Goal: Contribute content: Contribute content

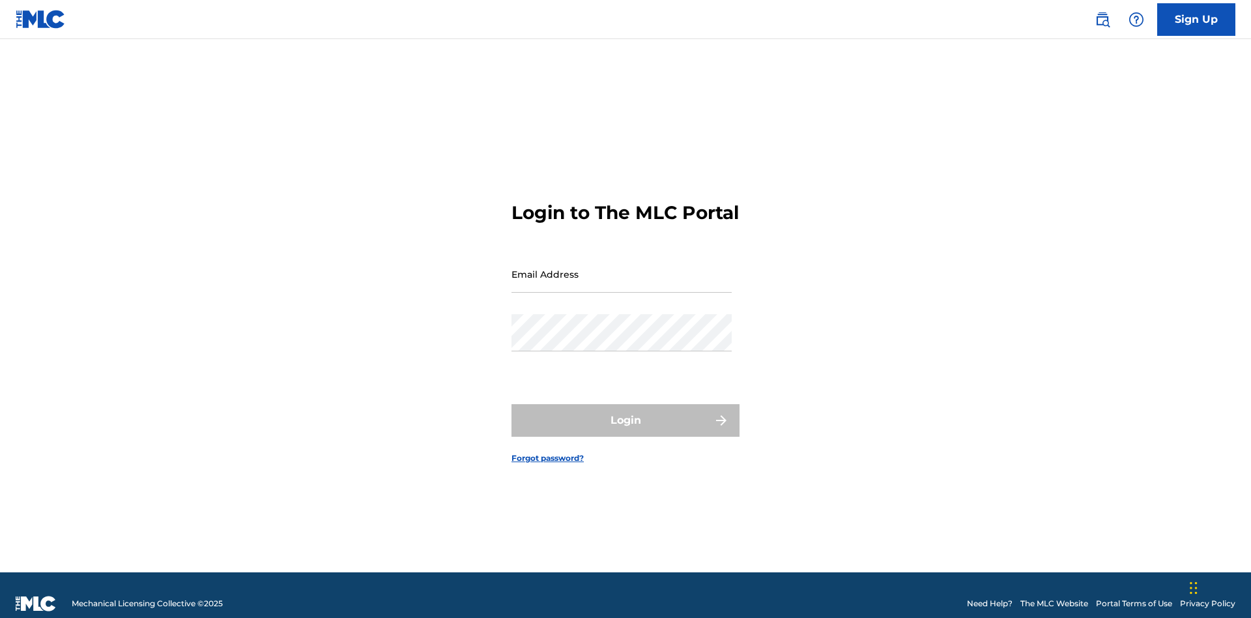
scroll to position [17, 0]
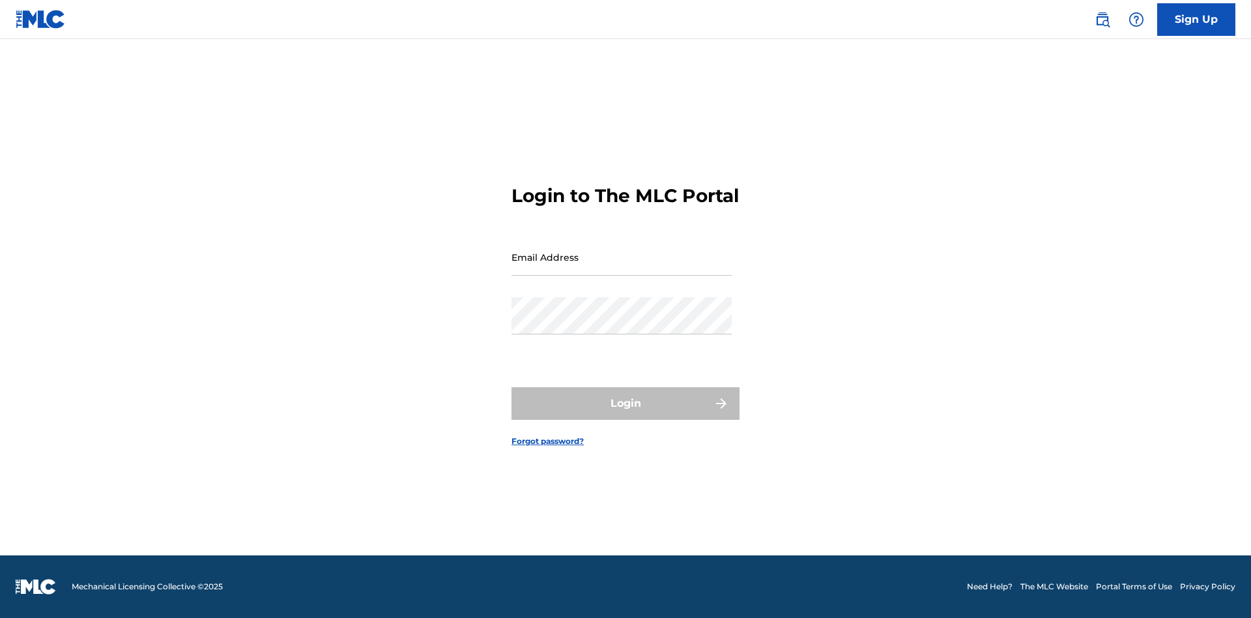
click at [622, 268] on input "Email Address" at bounding box center [622, 257] width 220 height 37
type input "[EMAIL_ADDRESS][DOMAIN_NAME]"
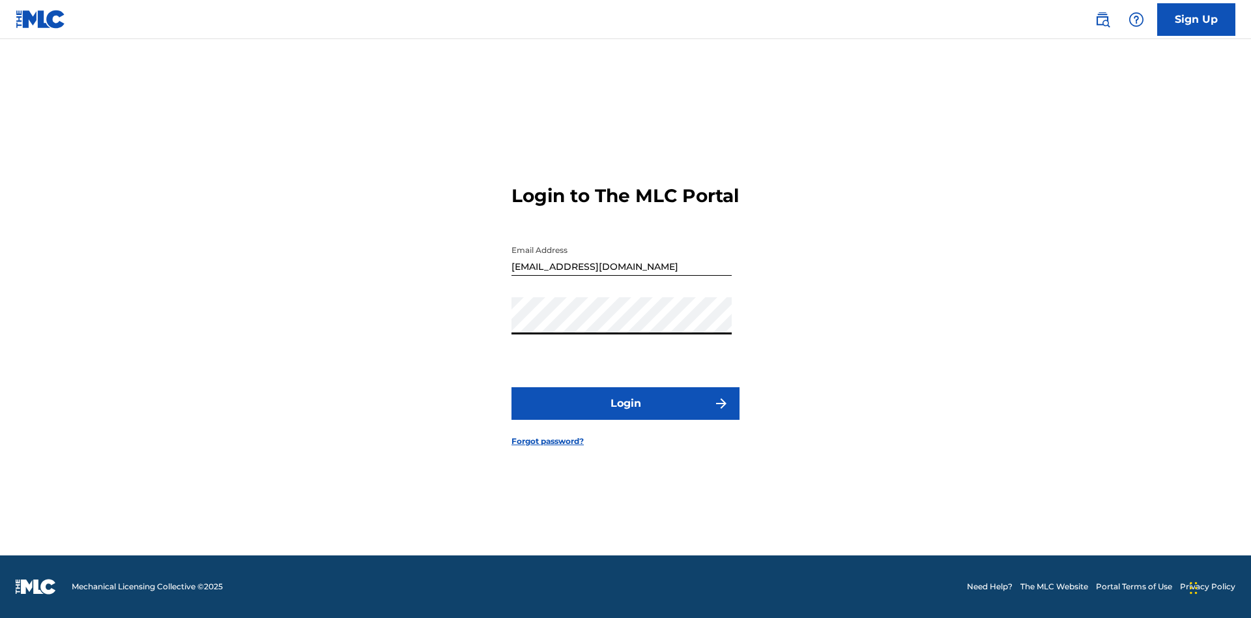
click at [626, 415] on button "Login" at bounding box center [626, 403] width 228 height 33
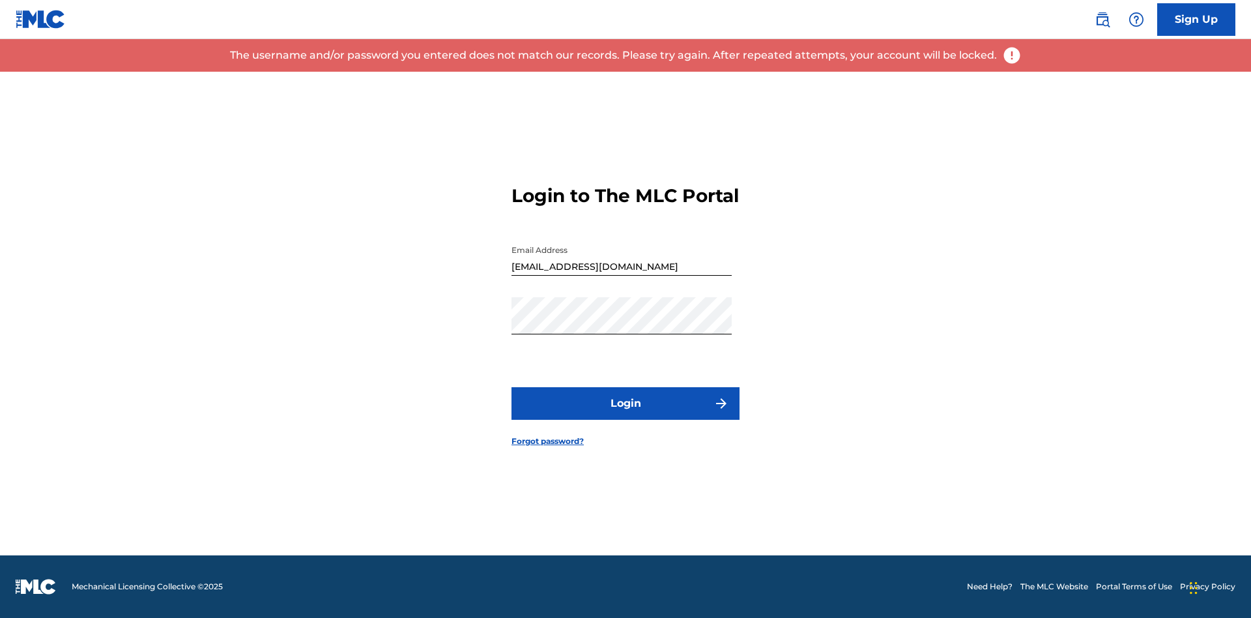
click at [622, 268] on input "[EMAIL_ADDRESS][DOMAIN_NAME]" at bounding box center [622, 257] width 220 height 37
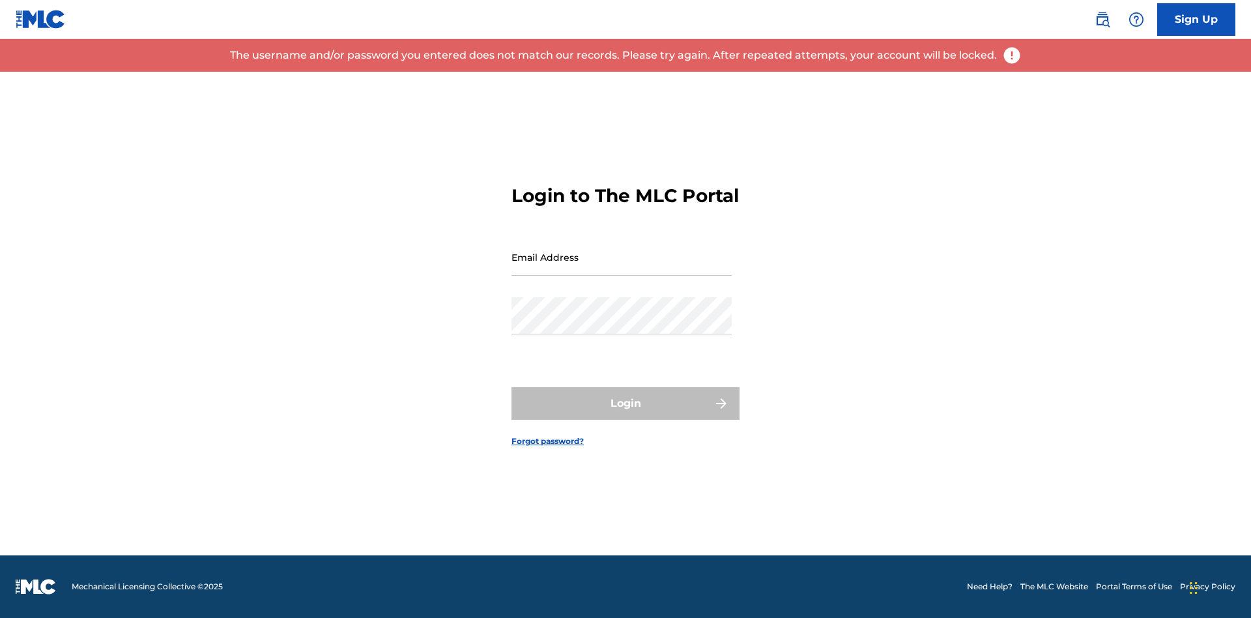
click at [622, 268] on input "Email Address" at bounding box center [622, 257] width 220 height 37
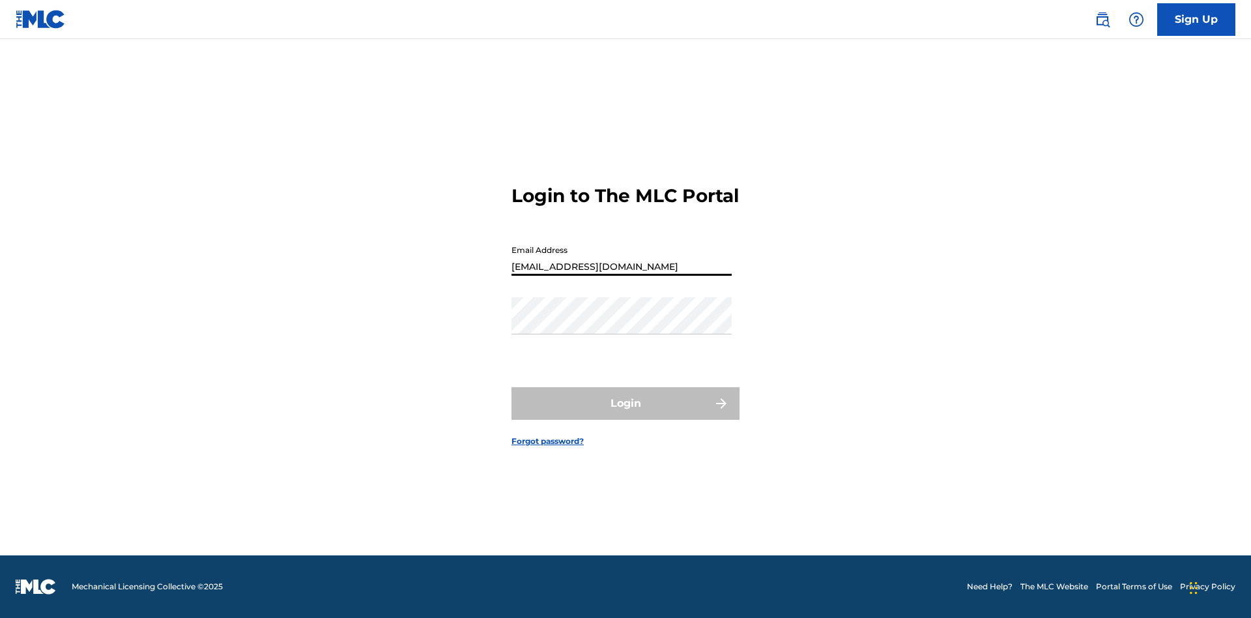
type input "[EMAIL_ADDRESS][DOMAIN_NAME]"
click at [626, 415] on button "Login" at bounding box center [626, 403] width 228 height 33
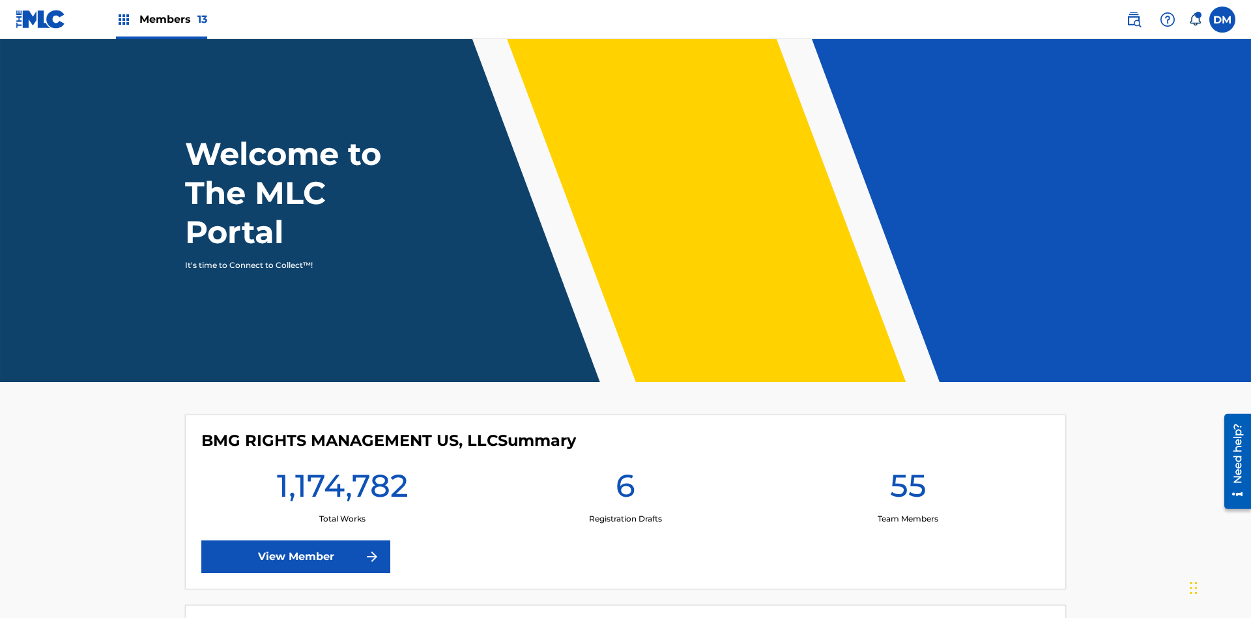
click at [161, 19] on span "Members 13" at bounding box center [173, 19] width 68 height 15
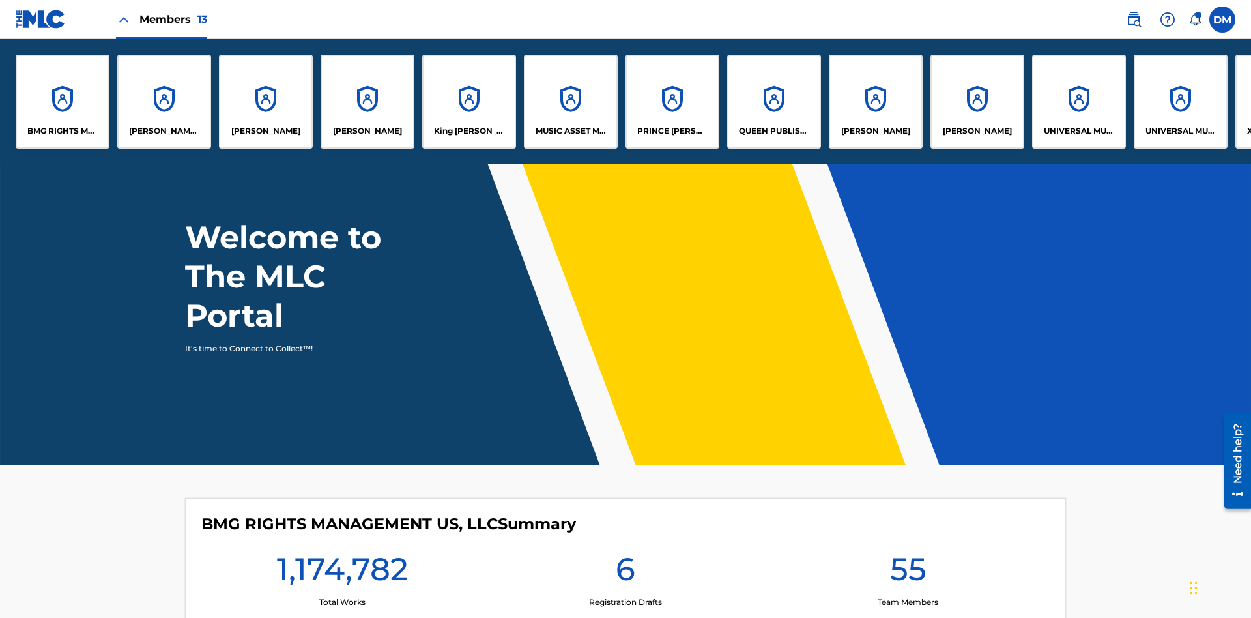
click at [1079, 131] on p "UNIVERSAL MUSIC PUB GROUP" at bounding box center [1079, 131] width 71 height 12
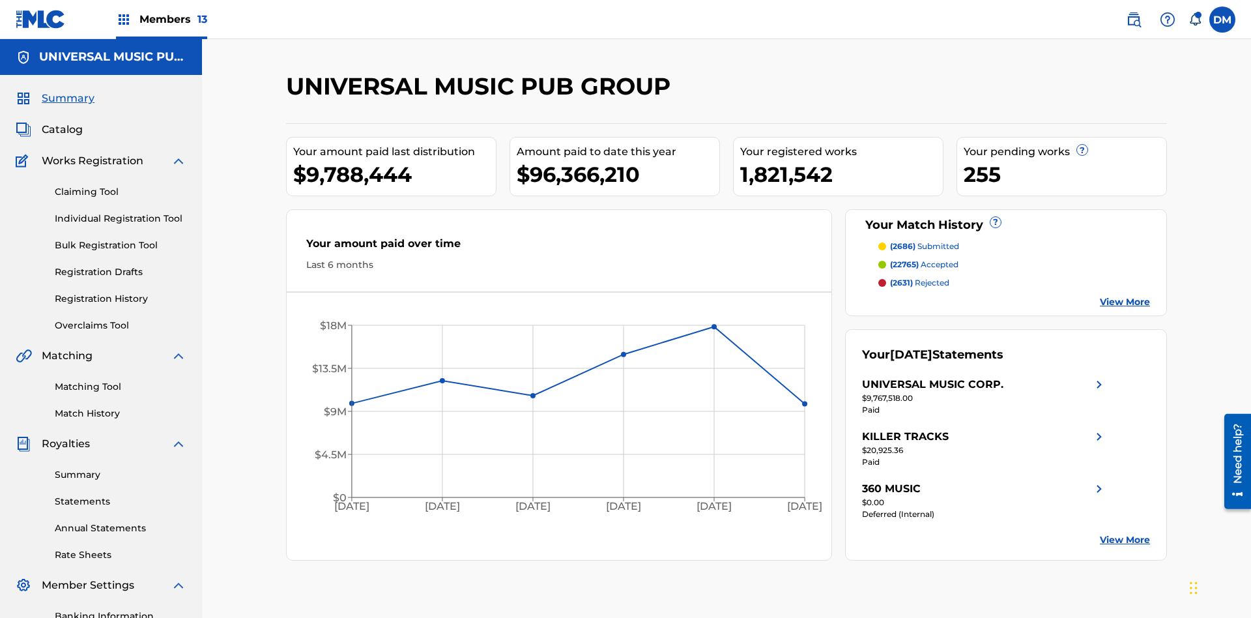
click at [121, 212] on link "Individual Registration Tool" at bounding box center [121, 219] width 132 height 14
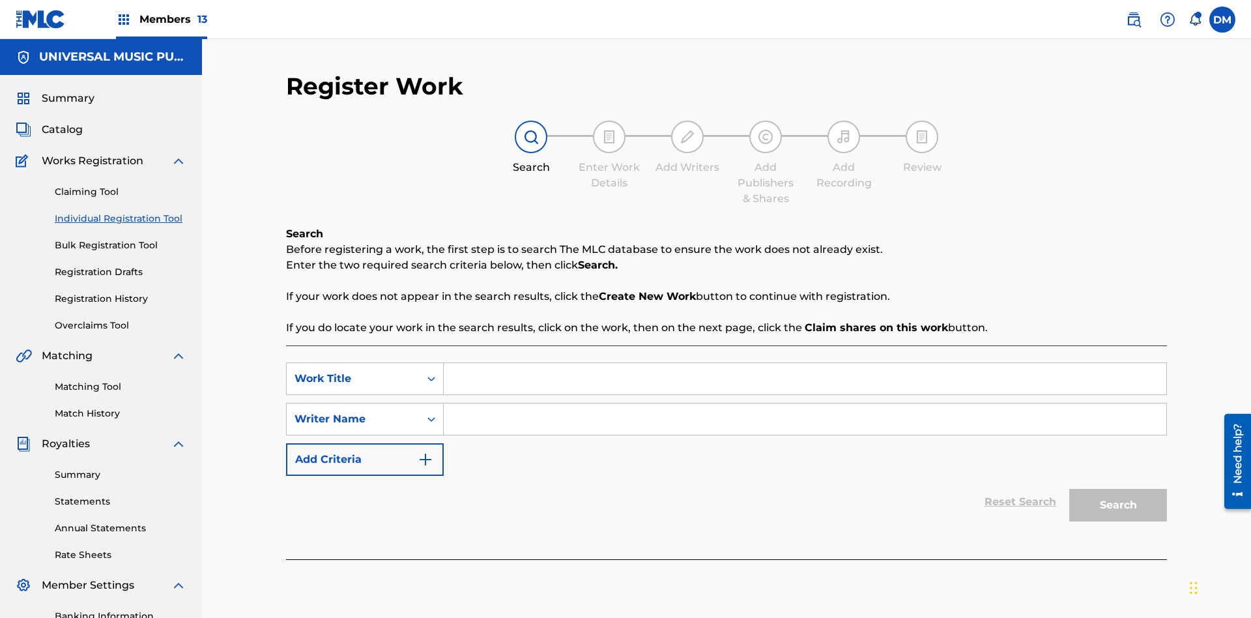
click at [805, 363] on input "Search Form" at bounding box center [805, 378] width 723 height 31
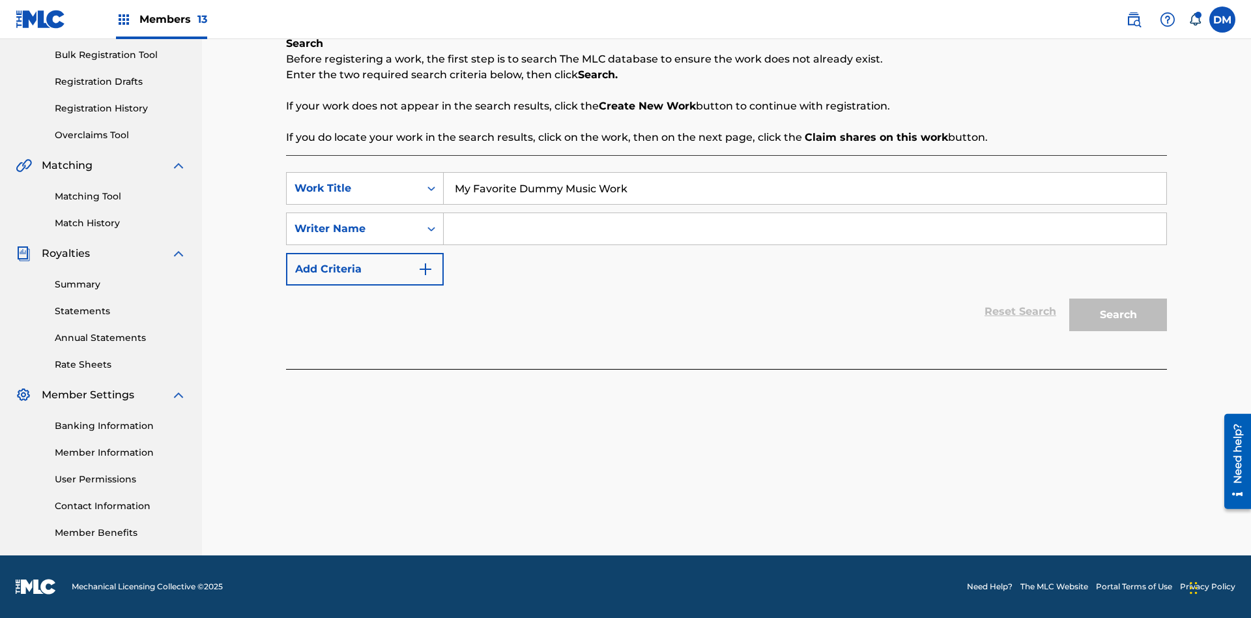
type input "My Favorite Dummy Music Work"
click at [805, 229] on input "Search Form" at bounding box center [805, 228] width 723 height 31
type input "1234567890"
click at [1119, 315] on button "Search" at bounding box center [1119, 315] width 98 height 33
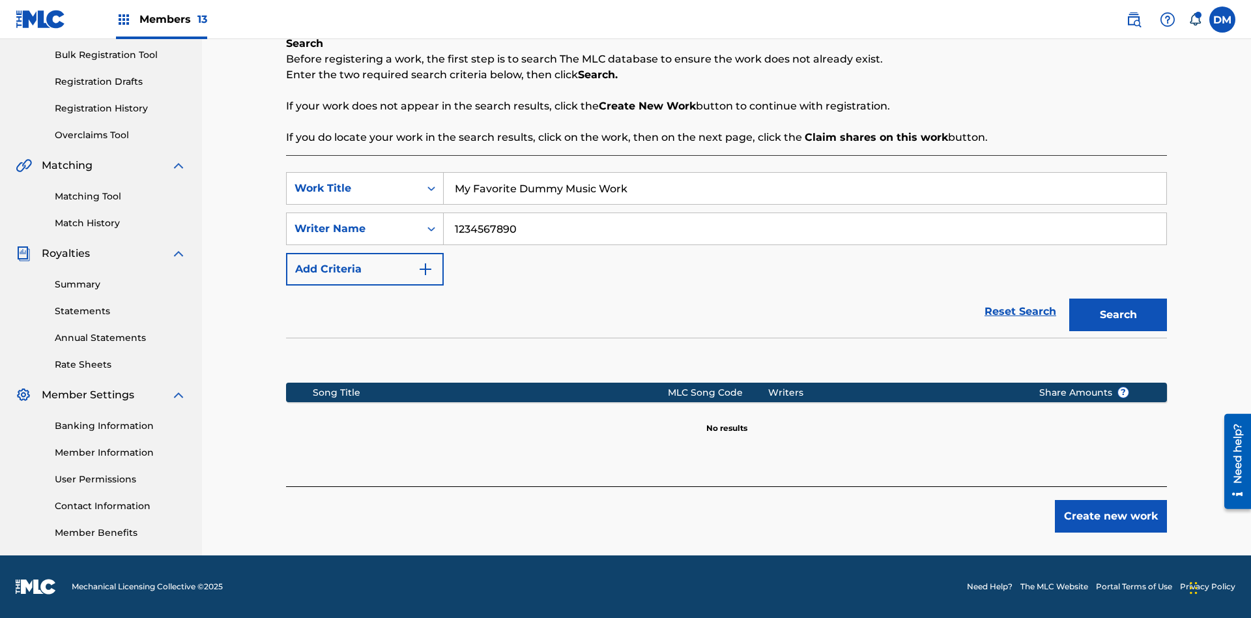
click at [1111, 516] on button "Create new work" at bounding box center [1111, 516] width 112 height 33
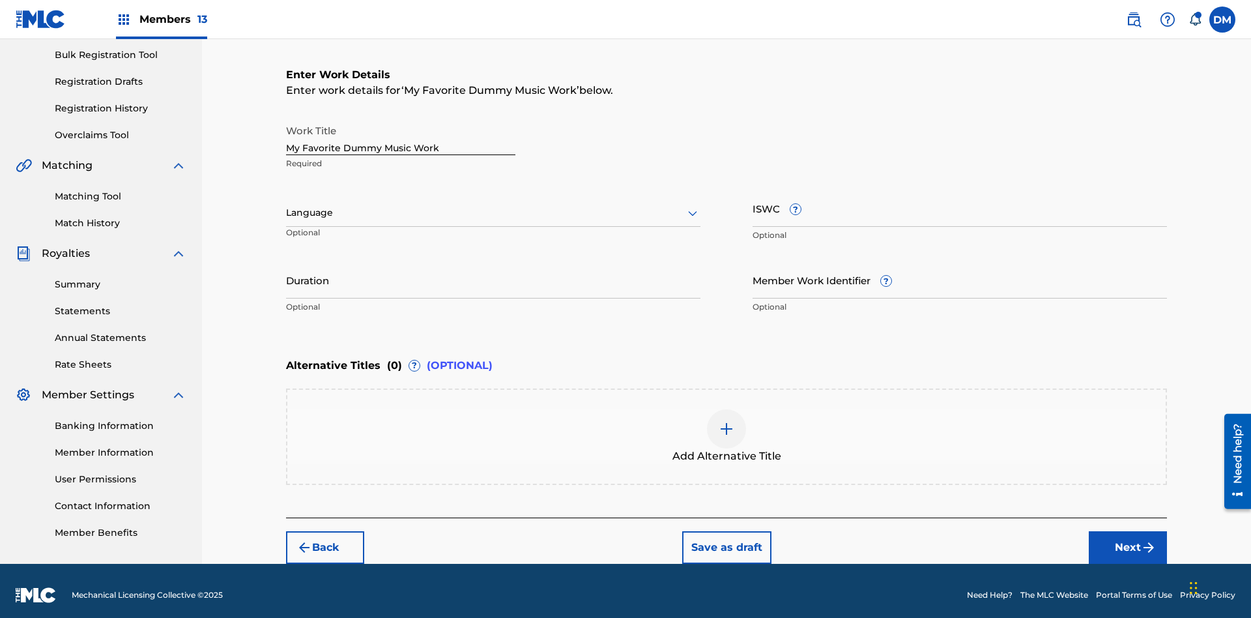
scroll to position [199, 0]
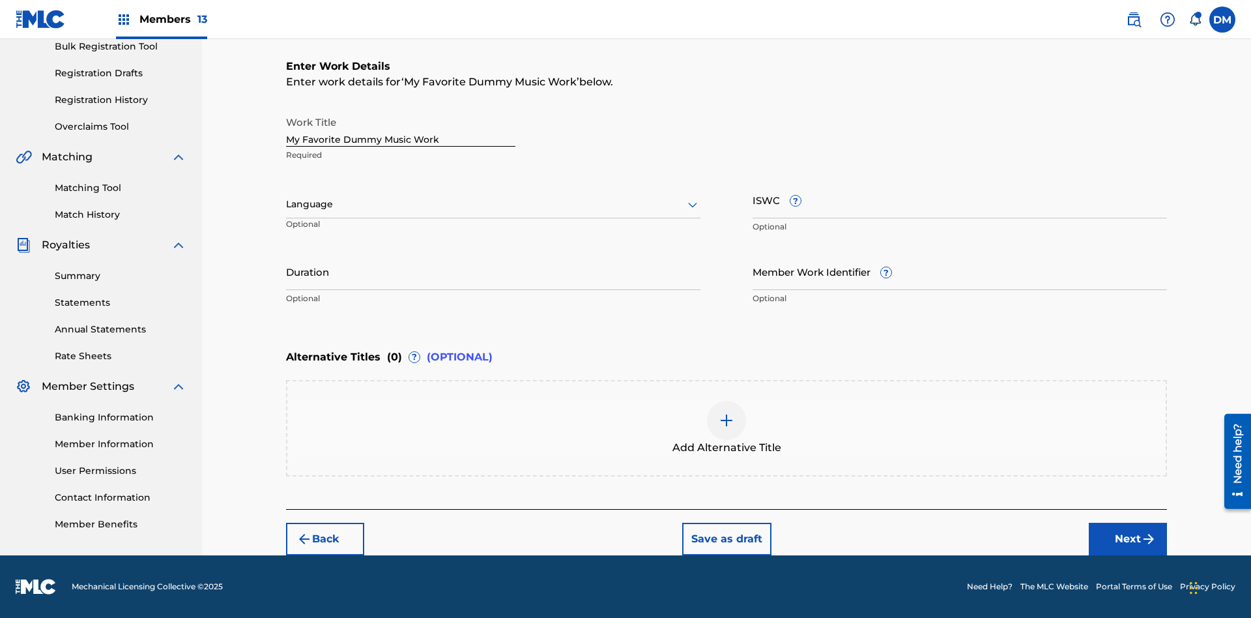
click at [1128, 538] on button "Next" at bounding box center [1128, 539] width 78 height 33
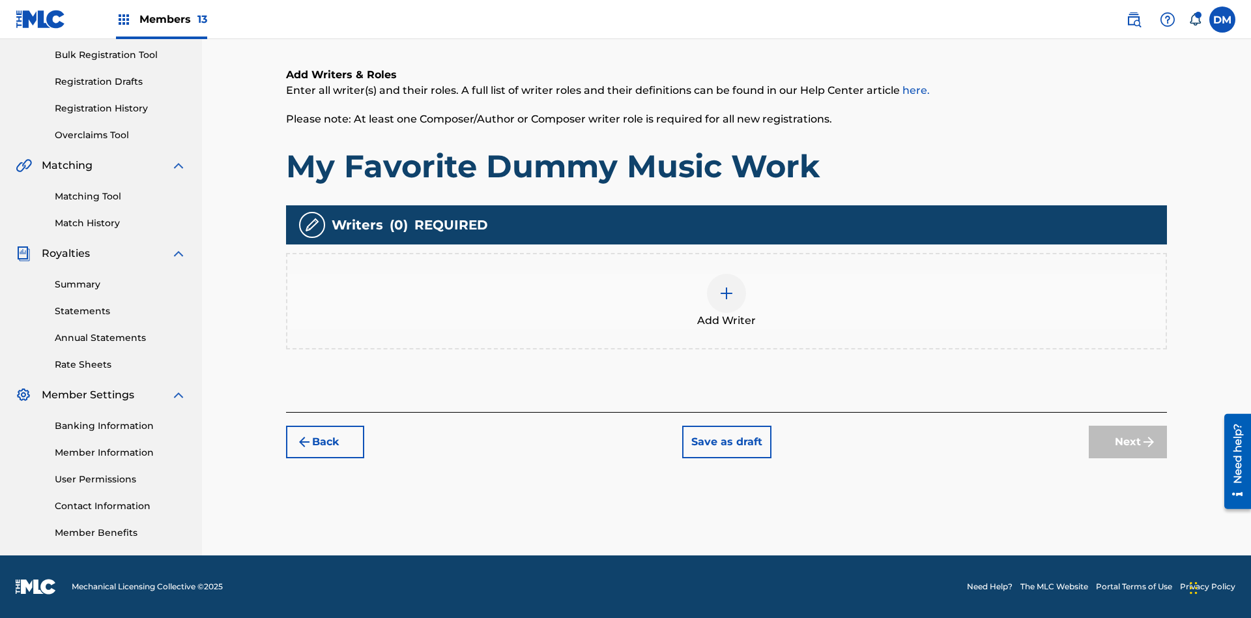
scroll to position [190, 0]
click at [727, 300] on img at bounding box center [727, 293] width 16 height 16
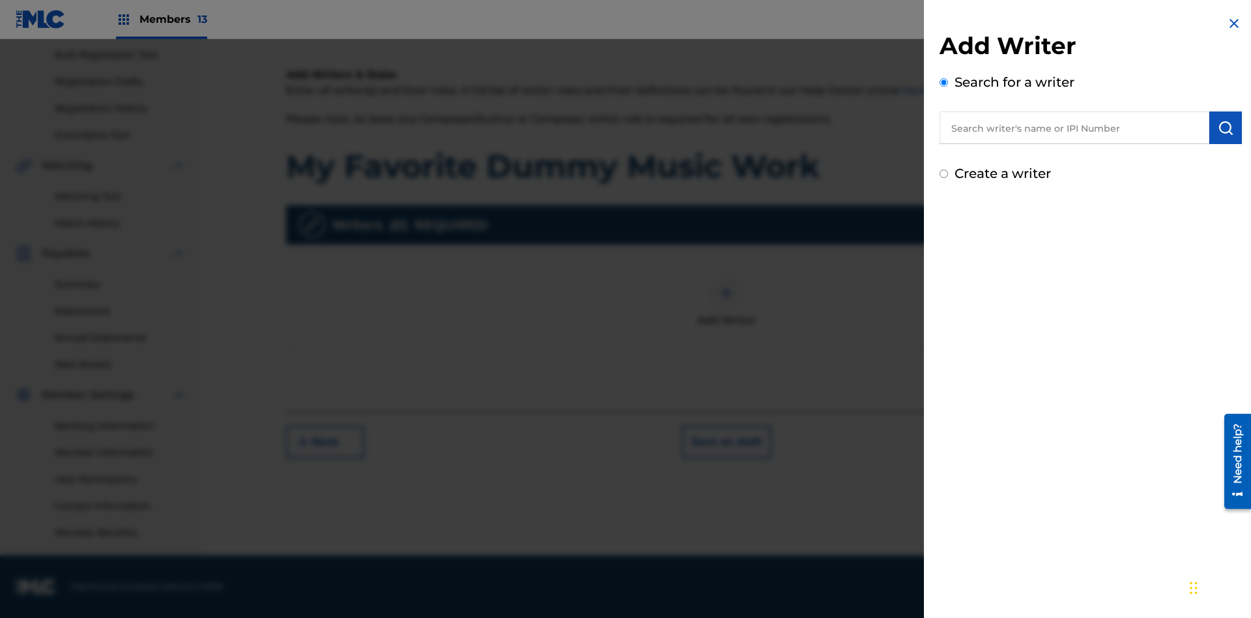
click at [1075, 128] on input "text" at bounding box center [1075, 127] width 270 height 33
type input "[PERSON_NAME]"
click at [1226, 128] on img "submit" at bounding box center [1226, 128] width 16 height 16
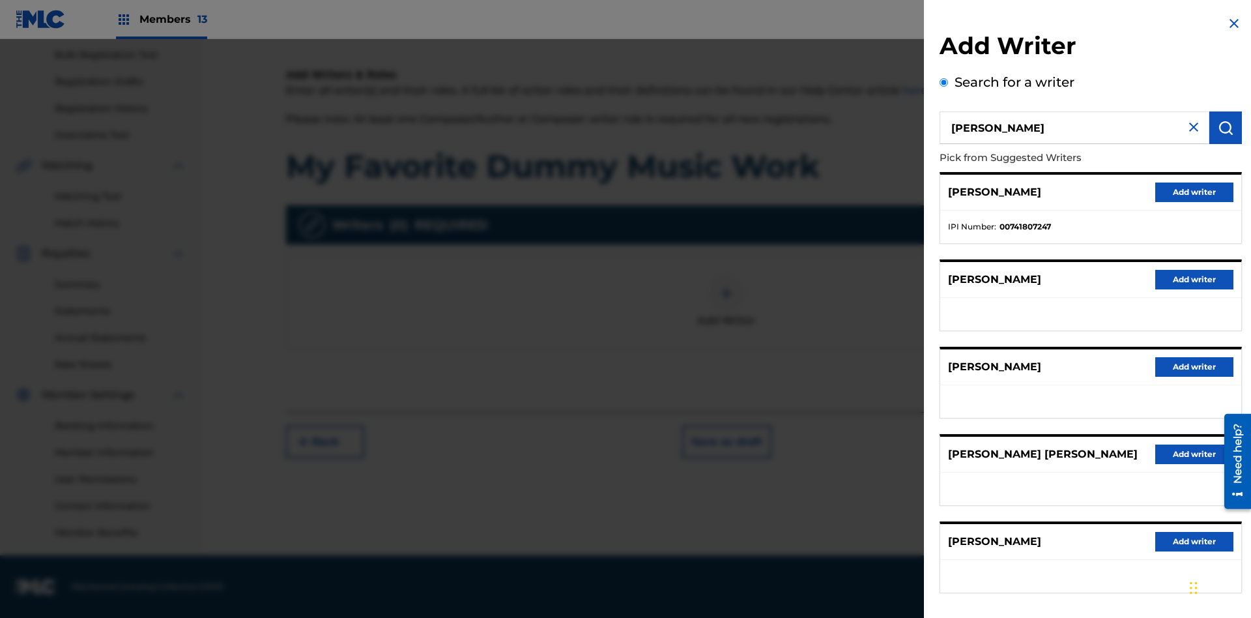
click at [1195, 192] on button "Add writer" at bounding box center [1195, 193] width 78 height 20
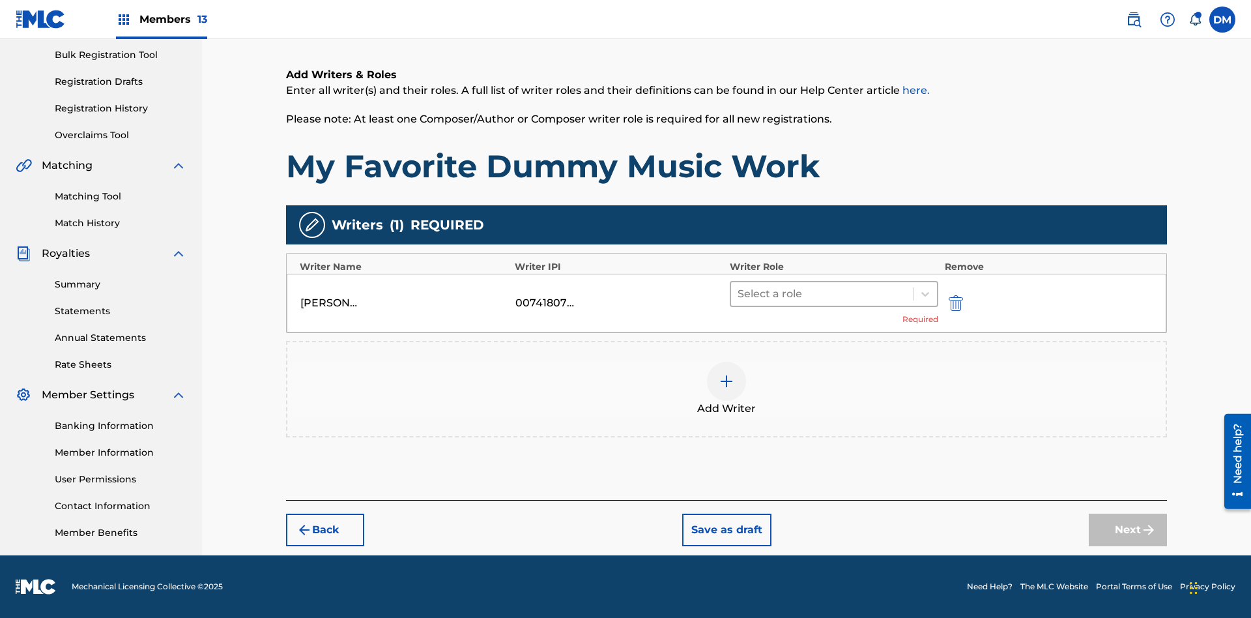
click at [739, 293] on input "text" at bounding box center [739, 294] width 3 height 16
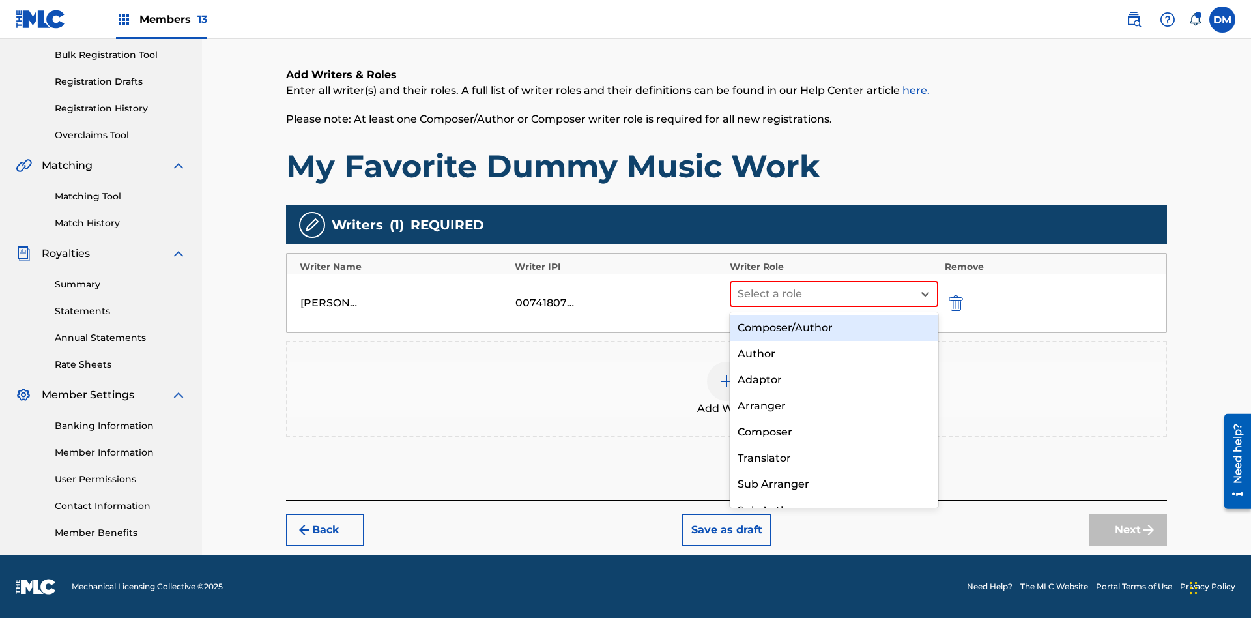
click at [834, 431] on div "Composer" at bounding box center [834, 432] width 209 height 26
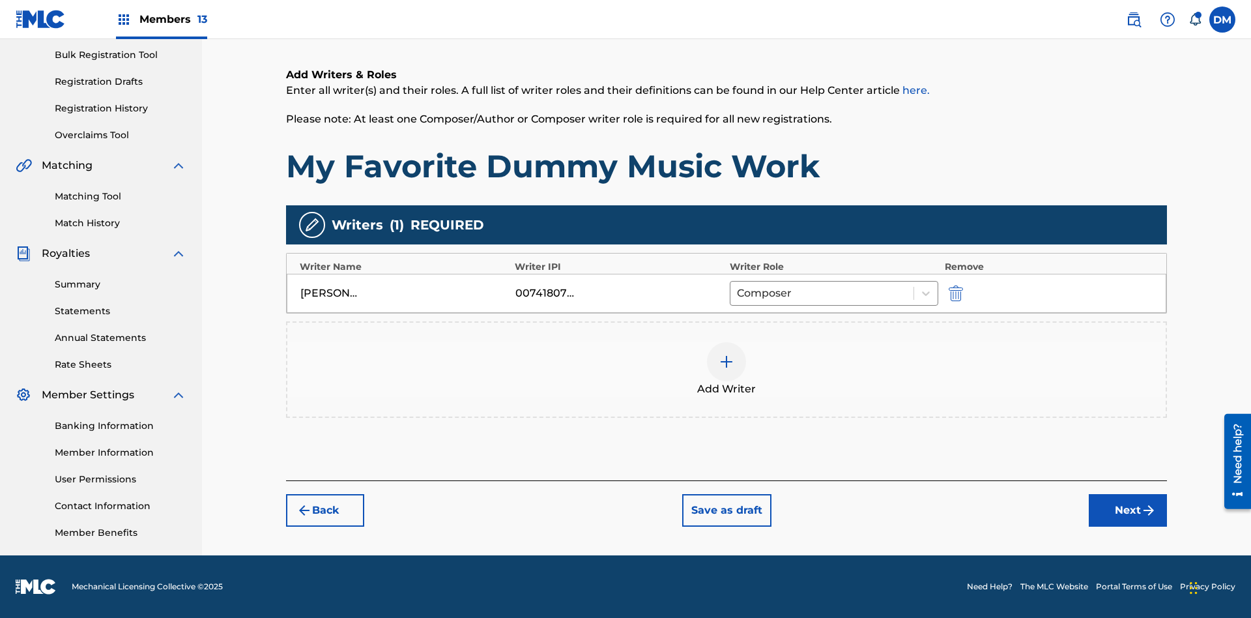
click at [1128, 510] on button "Next" at bounding box center [1128, 510] width 78 height 33
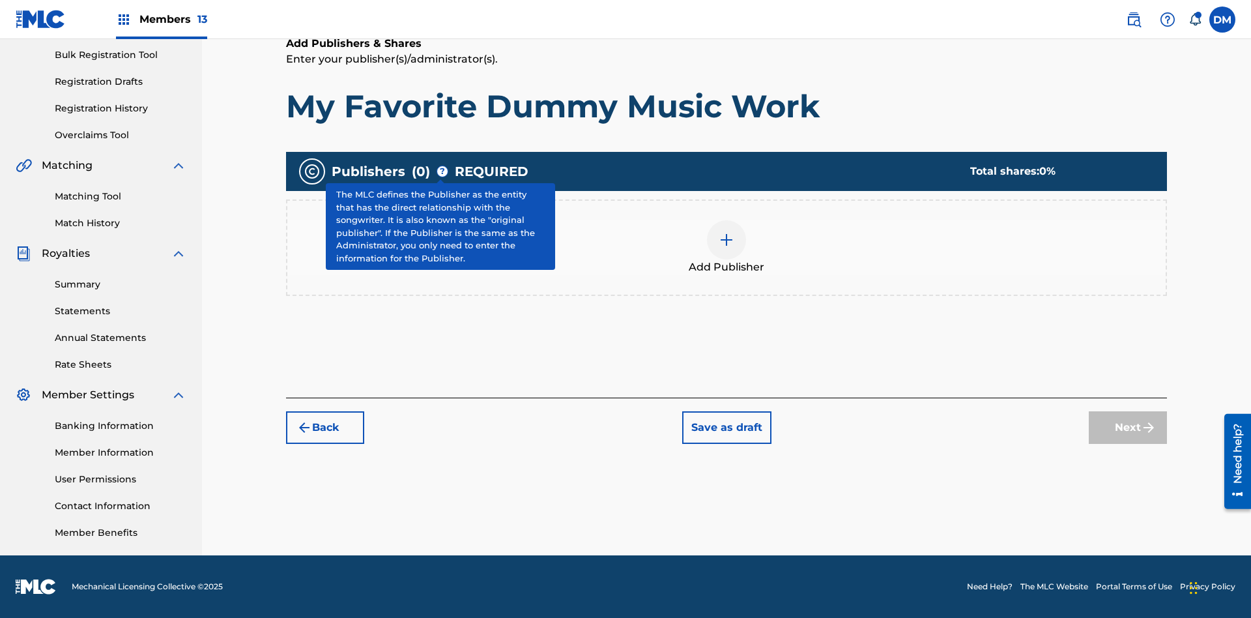
click at [727, 239] on img at bounding box center [727, 240] width 16 height 16
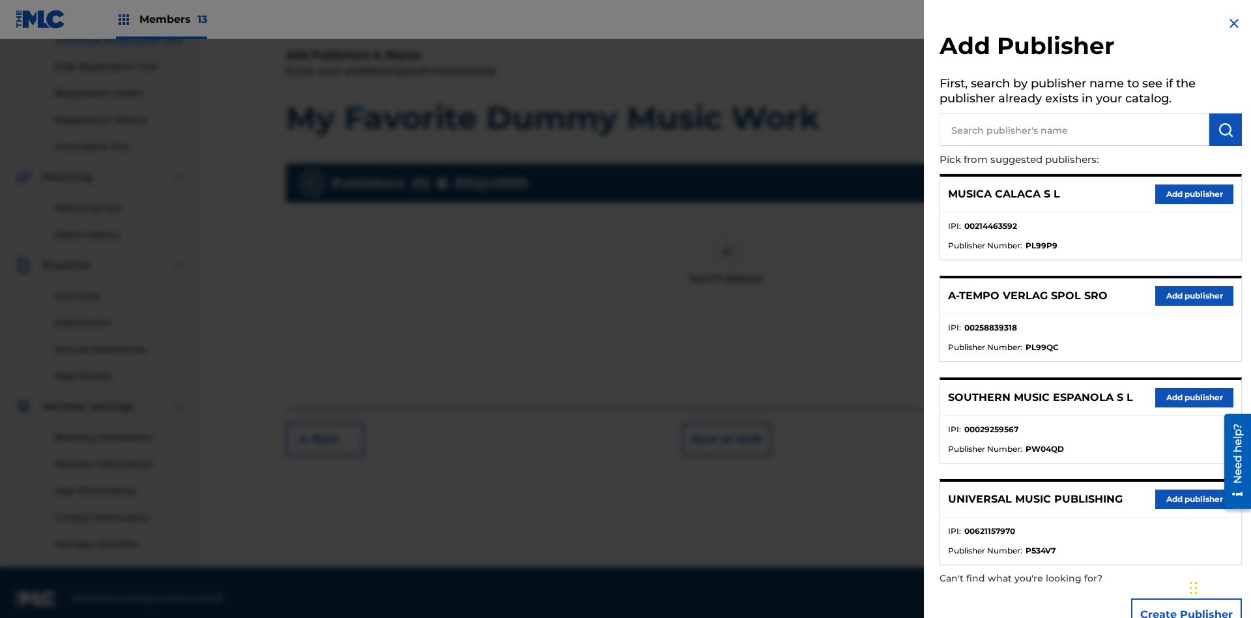
click at [1075, 130] on input "text" at bounding box center [1075, 129] width 270 height 33
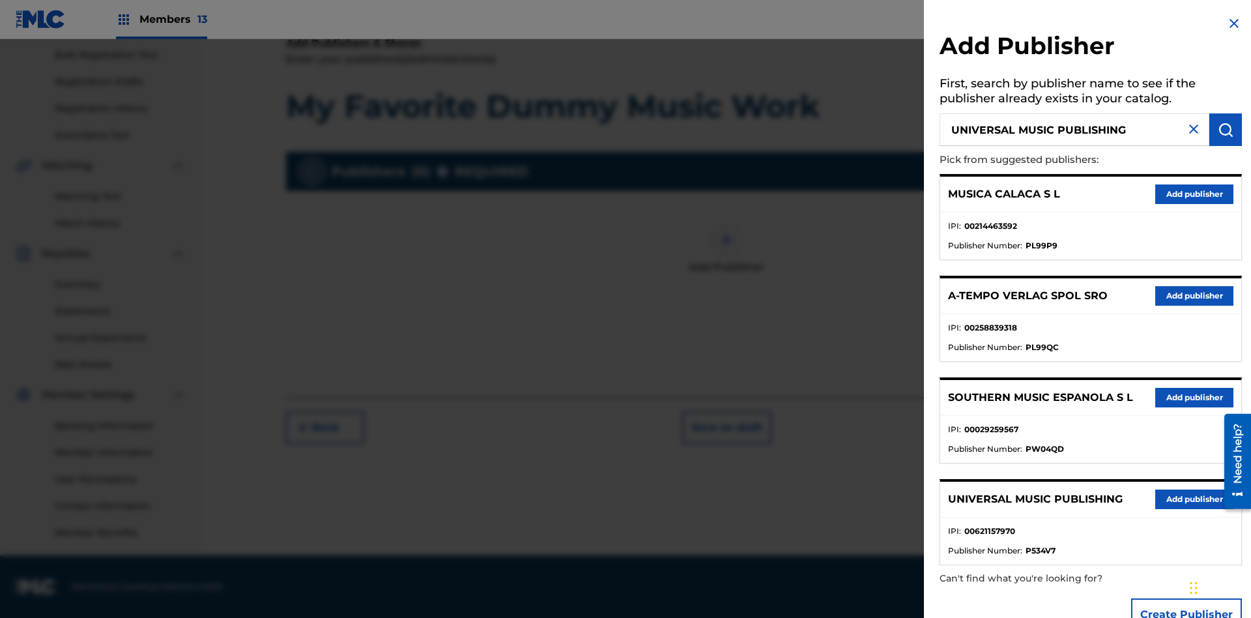
type input "UNIVERSAL MUSIC PUBLISHING"
click at [1226, 130] on img "submit" at bounding box center [1226, 130] width 16 height 16
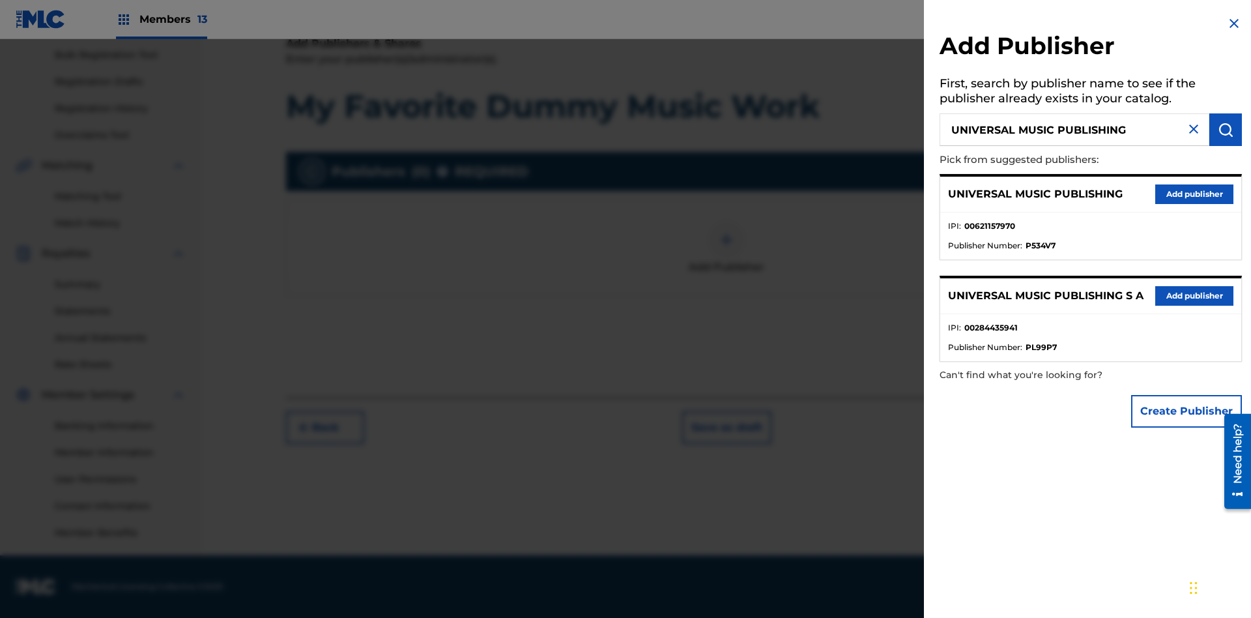
click at [1195, 194] on button "Add publisher" at bounding box center [1195, 194] width 78 height 20
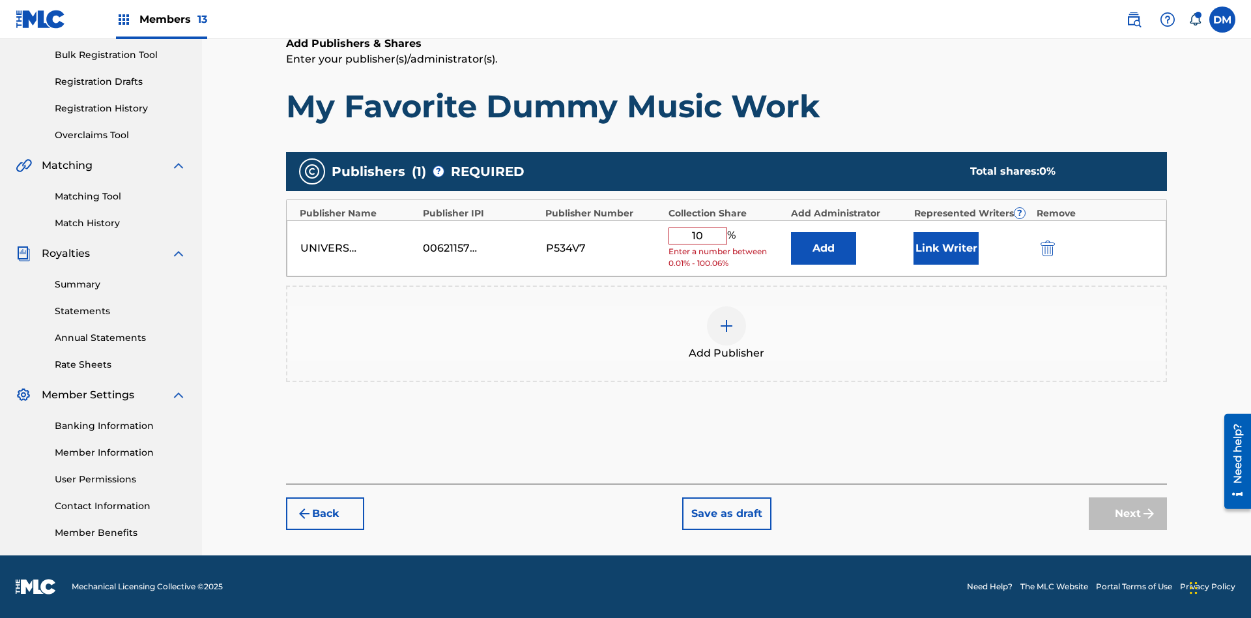
type input "100"
